Goal: Transaction & Acquisition: Obtain resource

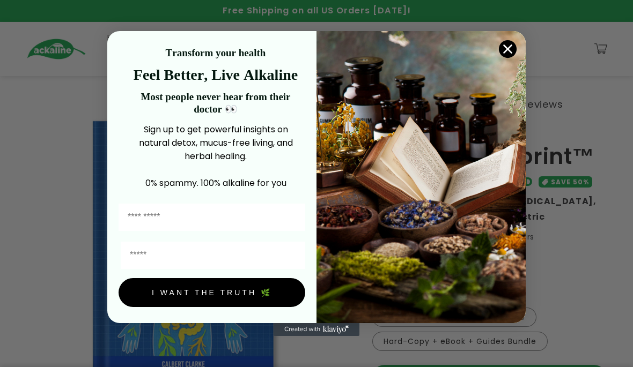
click at [145, 219] on input "First Name" at bounding box center [212, 217] width 187 height 27
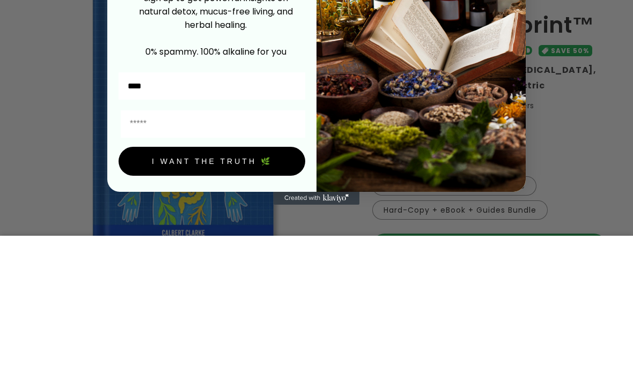
type input "****"
click at [130, 242] on input "Email" at bounding box center [213, 255] width 184 height 27
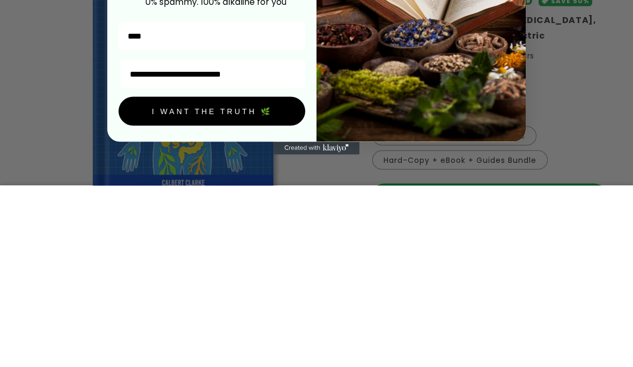
type input "**********"
click at [215, 278] on button "I WANT THE TRUTH 🌿" at bounding box center [212, 292] width 187 height 29
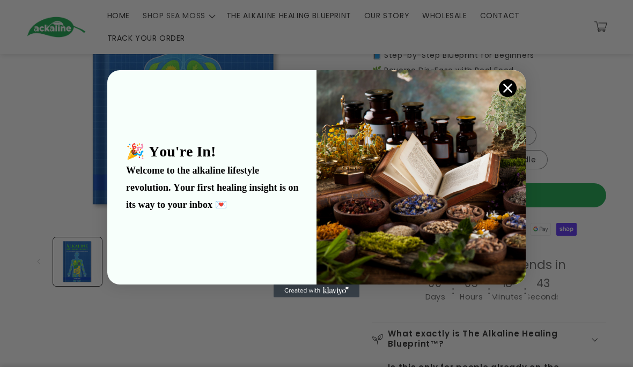
click at [506, 87] on icon "Close dialog" at bounding box center [508, 88] width 8 height 8
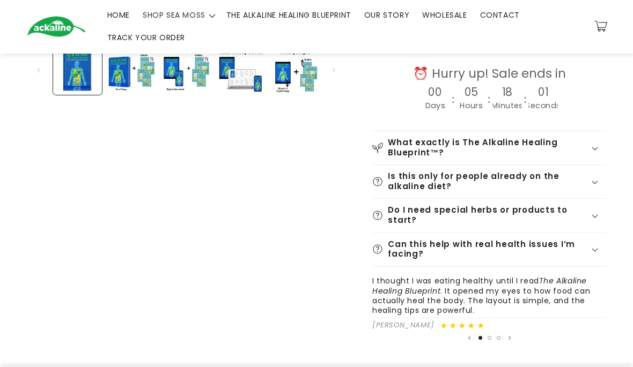
scroll to position [373, 0]
click at [598, 141] on div "What exactly is The Alkaline Healing Blueprint™?" at bounding box center [489, 148] width 234 height 20
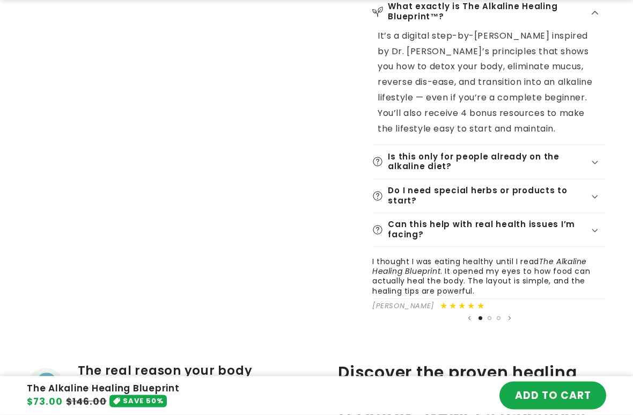
scroll to position [509, 0]
click at [597, 152] on div "Is this only for people already on the alkaline diet?" at bounding box center [489, 162] width 234 height 20
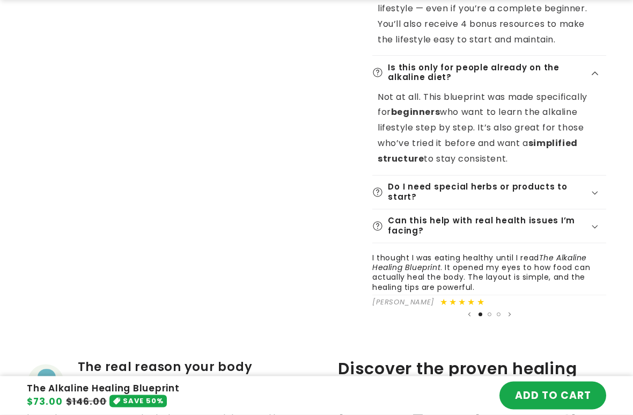
scroll to position [598, 0]
click at [600, 182] on div "Do I need special herbs or products to start?" at bounding box center [489, 192] width 234 height 20
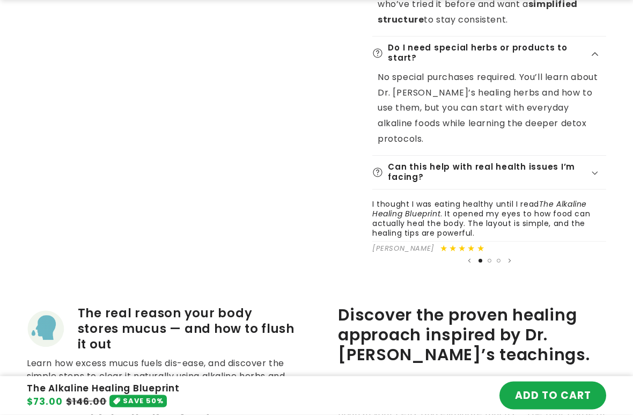
scroll to position [738, 0]
click at [600, 161] on div "Can this help with real health issues I’m facing?" at bounding box center [489, 171] width 234 height 20
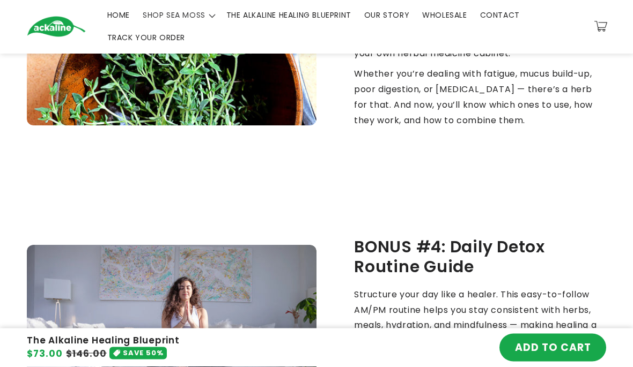
scroll to position [2626, 0]
